Goal: Transaction & Acquisition: Subscribe to service/newsletter

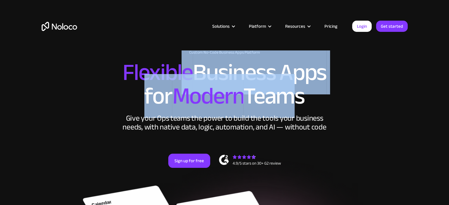
drag, startPoint x: 217, startPoint y: 69, endPoint x: 280, endPoint y: 86, distance: 65.7
click at [280, 86] on h2 "Flexible Business Apps for Modern Teams" at bounding box center [225, 84] width 366 height 47
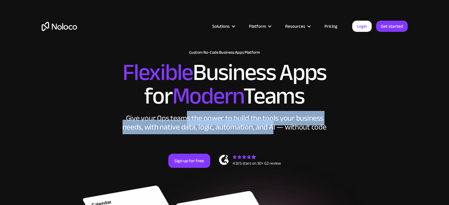
drag, startPoint x: 272, startPoint y: 126, endPoint x: 188, endPoint y: 117, distance: 85.2
click at [188, 117] on div "Give your Ops teams the power to build the tools your business needs, with nati…" at bounding box center [224, 123] width 207 height 18
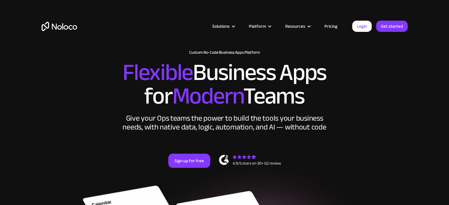
click at [331, 23] on link "Pricing" at bounding box center [331, 26] width 28 height 8
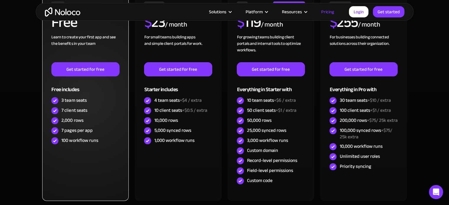
scroll to position [207, 0]
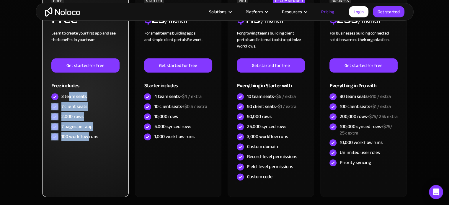
drag, startPoint x: 70, startPoint y: 100, endPoint x: 89, endPoint y: 140, distance: 44.4
click at [89, 140] on div "FREE Free Learn to create your first app and see the benefits in your team ‍ Ge…" at bounding box center [85, 70] width 68 height 144
click at [89, 140] on div "100 workflow runs" at bounding box center [79, 136] width 37 height 6
drag, startPoint x: 100, startPoint y: 140, endPoint x: 64, endPoint y: 92, distance: 59.7
click at [64, 92] on div "FREE Free Learn to create your first app and see the benefits in your team ‍ Ge…" at bounding box center [85, 70] width 68 height 144
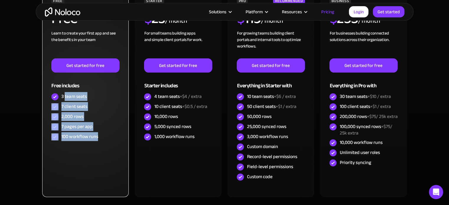
click at [64, 93] on div "3 team seats" at bounding box center [73, 96] width 25 height 6
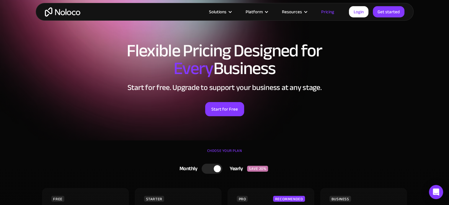
scroll to position [0, 0]
